Goal: Navigation & Orientation: Find specific page/section

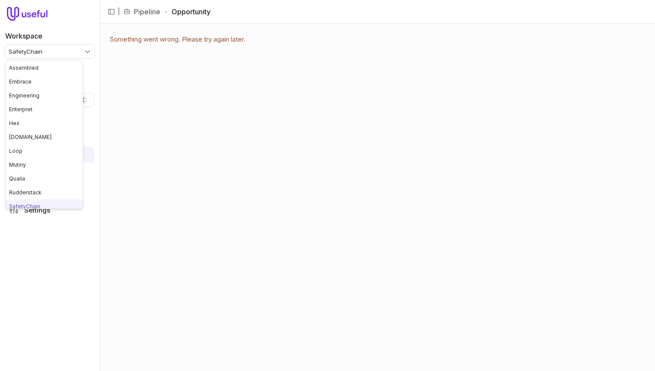
scroll to position [5, 0]
click at [69, 57] on html "Workspace SafetyChain Quick search... ⌘ K Deals Pipeline Open Opportunities Mee…" at bounding box center [327, 185] width 655 height 371
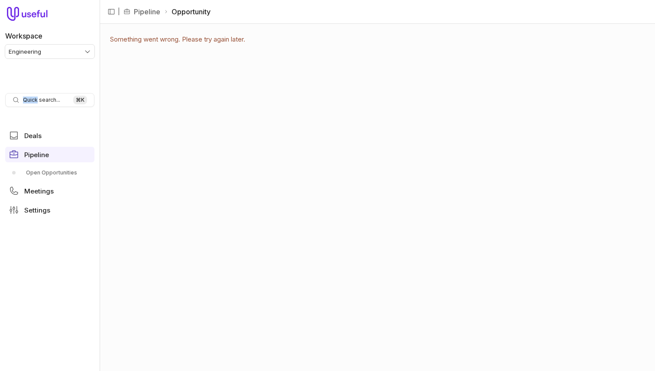
click at [46, 88] on nav "Workspace Engineering Quick search... ⌘ K Deals Pipeline Open Opportunities Mee…" at bounding box center [50, 185] width 100 height 371
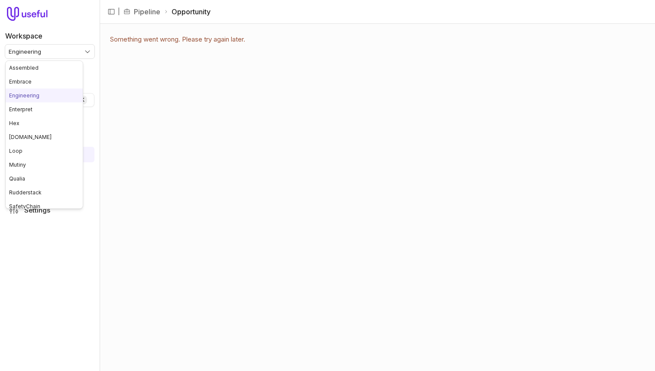
click at [54, 55] on html "Workspace Engineering Quick search... ⌘ K Deals Pipeline Open Opportunities Mee…" at bounding box center [327, 185] width 655 height 371
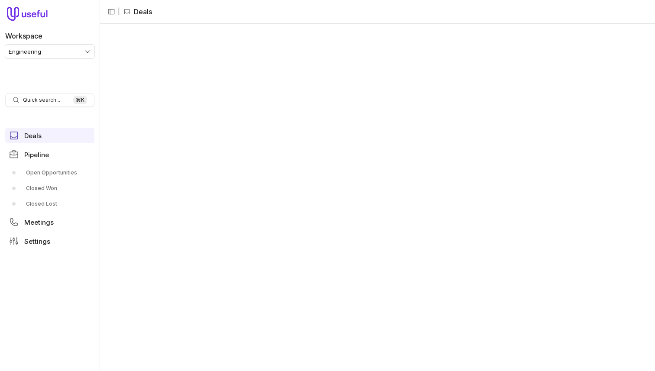
click at [73, 52] on html "Workspace Engineering Quick search... ⌘ K Deals Pipeline Open Opportunities Clo…" at bounding box center [327, 185] width 655 height 371
